Goal: Find specific page/section: Find specific page/section

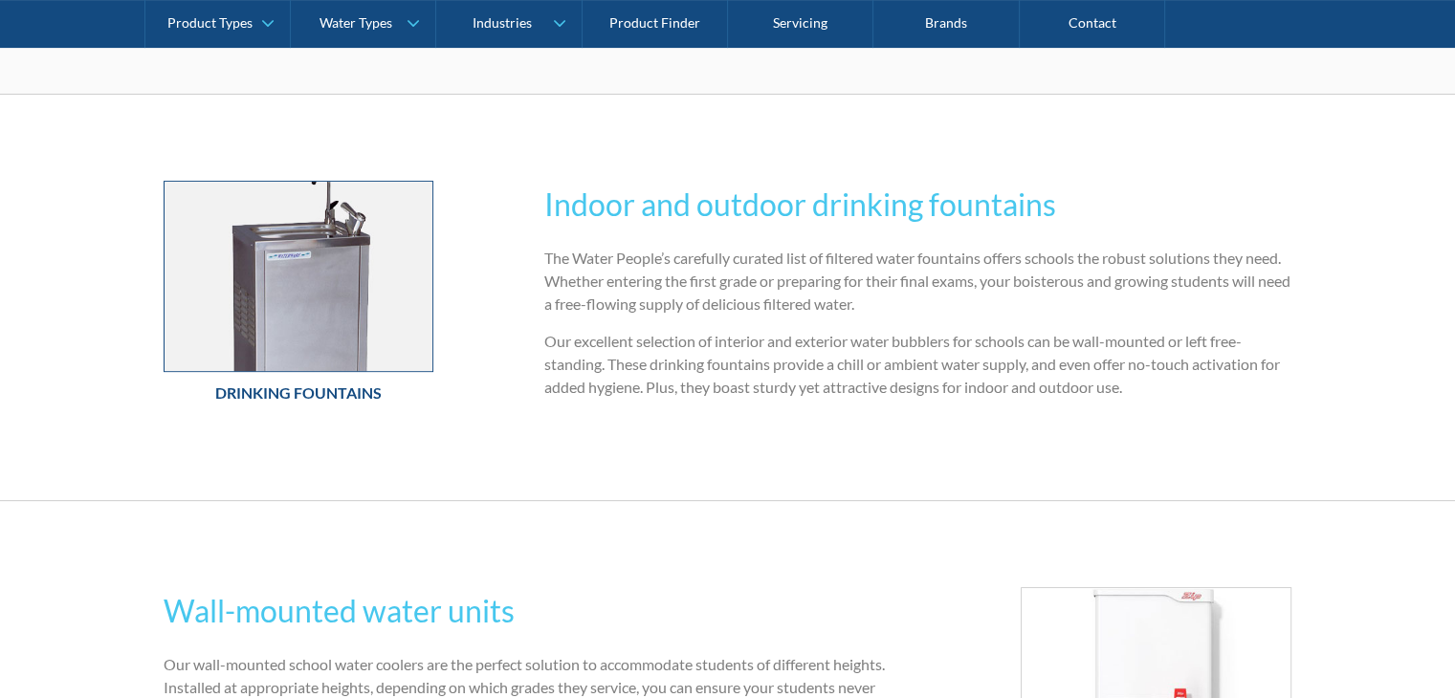
click at [329, 270] on img at bounding box center [298, 276] width 269 height 189
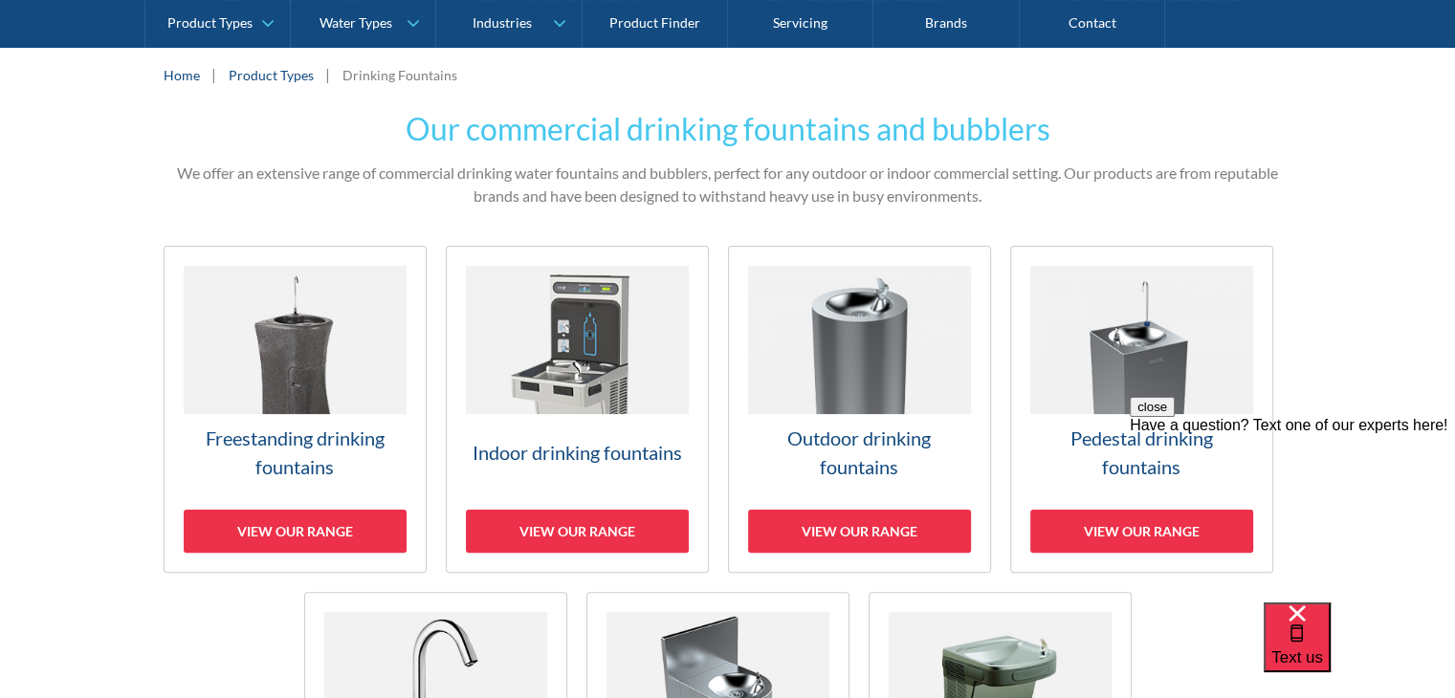
scroll to position [383, 0]
click at [278, 333] on img at bounding box center [295, 340] width 223 height 148
